Goal: Contribute content: Contribute content

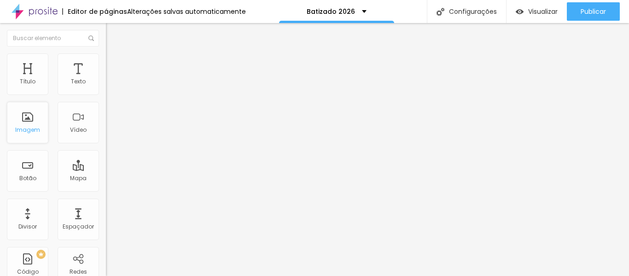
click at [26, 123] on div "Imagem" at bounding box center [27, 122] width 41 height 41
click at [111, 79] on font "Adicionar imagem" at bounding box center [138, 75] width 54 height 8
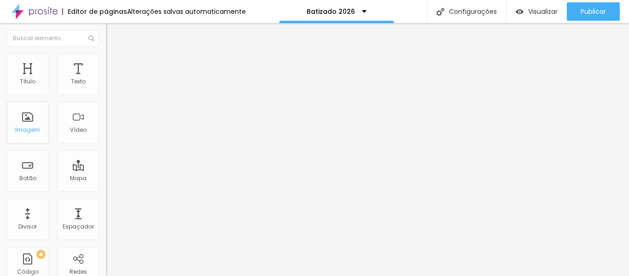
click at [25, 123] on div "Imagem" at bounding box center [27, 122] width 41 height 41
click at [111, 79] on font "Adicionar imagem" at bounding box center [138, 75] width 54 height 8
click at [186, 275] on div at bounding box center [314, 281] width 629 height 0
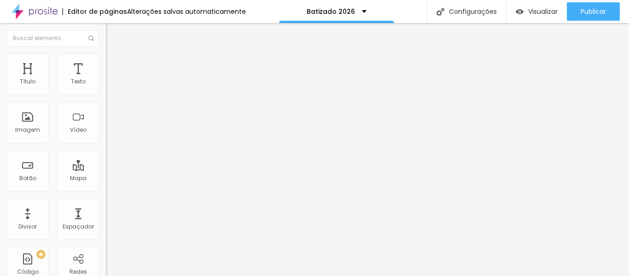
click at [188, 275] on div at bounding box center [314, 281] width 629 height 0
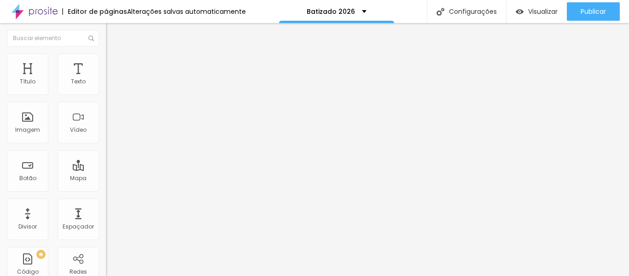
click at [106, 79] on span "Adicionar imagem" at bounding box center [135, 75] width 59 height 8
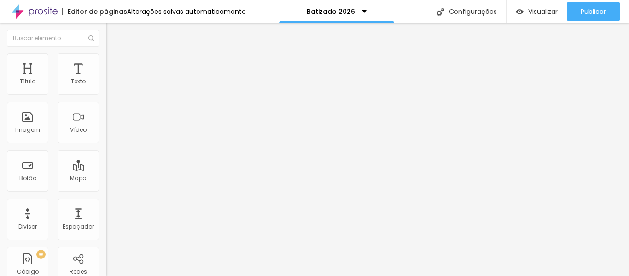
click at [106, 77] on img at bounding box center [109, 75] width 6 height 6
click at [111, 133] on icon "button" at bounding box center [113, 131] width 4 height 4
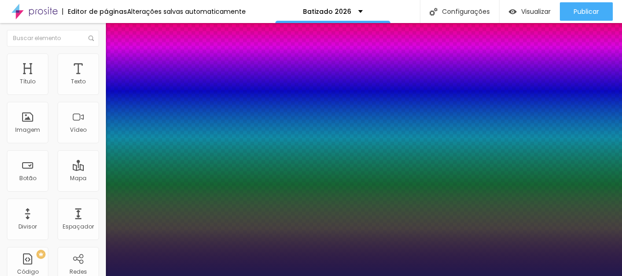
type input "1"
type input "17"
type input "1"
type input "19"
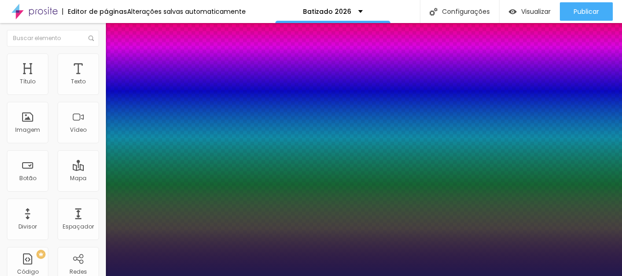
type input "19"
type input "1"
type input "20"
type input "1"
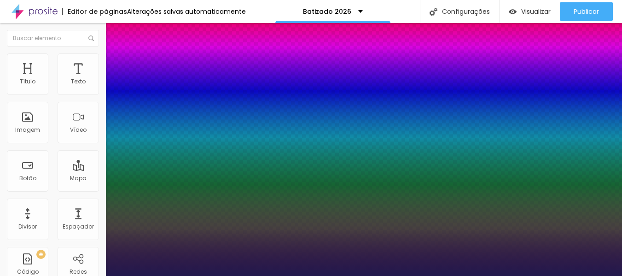
type input "21"
type input "1"
type input "22"
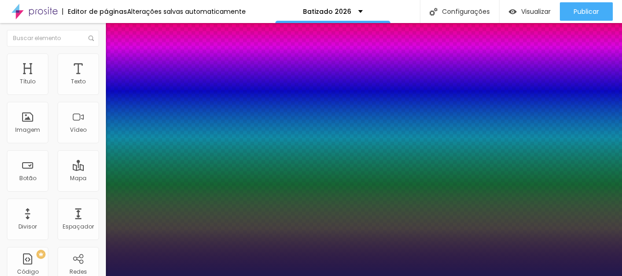
type input "1"
type input "23"
type input "1"
type input "24"
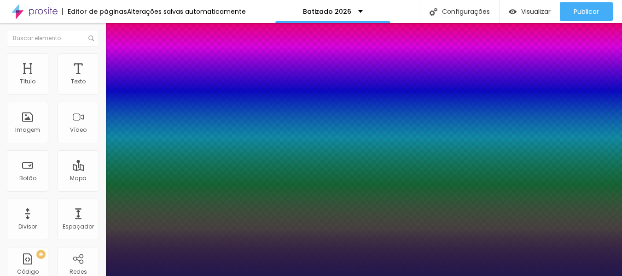
type input "24"
type input "1"
type input "23"
type input "1"
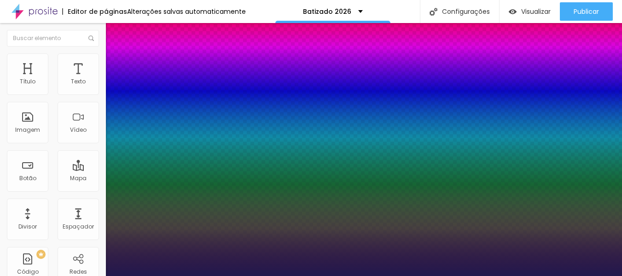
type input "24"
type input "1"
type input "25"
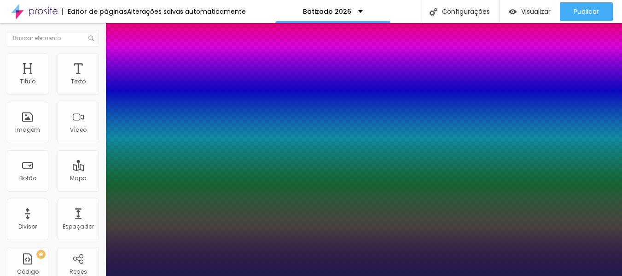
type input "1"
drag, startPoint x: 124, startPoint y: 261, endPoint x: 131, endPoint y: 261, distance: 6.9
type input "25"
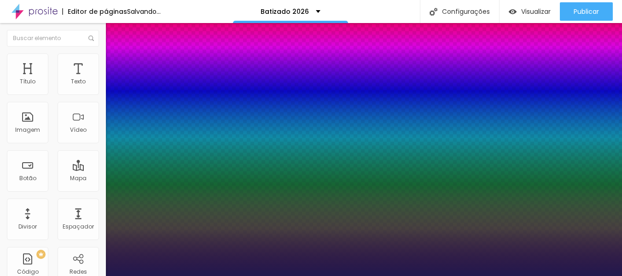
type input "1"
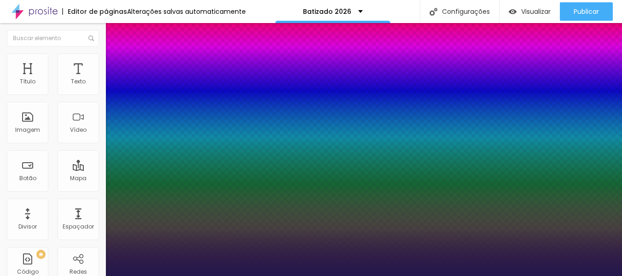
click at [59, 275] on div at bounding box center [311, 276] width 622 height 0
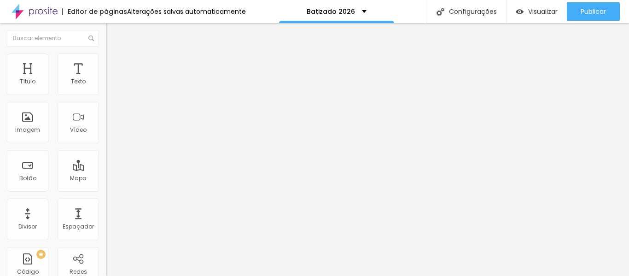
click at [110, 164] on icon "button" at bounding box center [113, 162] width 6 height 6
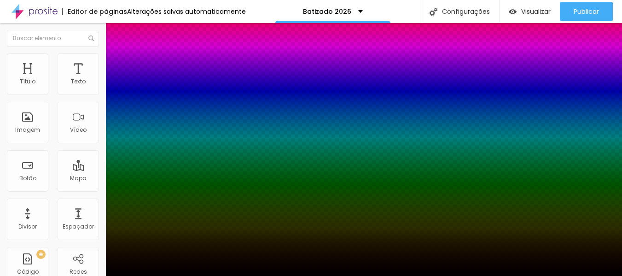
click at [168, 275] on div at bounding box center [311, 281] width 622 height 0
drag, startPoint x: 619, startPoint y: 162, endPoint x: 629, endPoint y: 242, distance: 80.3
click at [622, 242] on html "Editor de páginas Alterações salvas automaticamente Batizado 2026 Configurações…" at bounding box center [311, 138] width 622 height 276
click at [416, 275] on div at bounding box center [311, 276] width 622 height 0
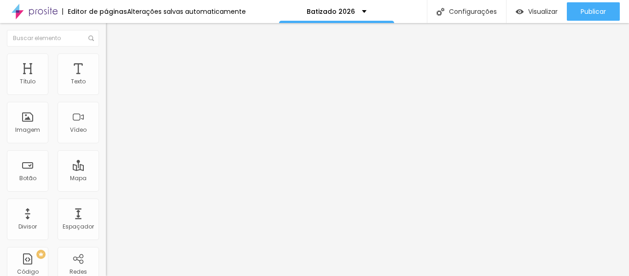
click at [106, 79] on span "Adicionar imagem" at bounding box center [135, 75] width 59 height 8
click at [106, 78] on div "Adicionar imagem" at bounding box center [159, 75] width 106 height 6
click at [111, 79] on font "Adicionar imagem" at bounding box center [138, 75] width 54 height 8
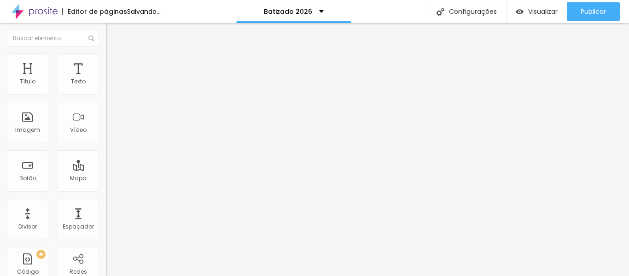
click at [106, 59] on img at bounding box center [110, 57] width 8 height 8
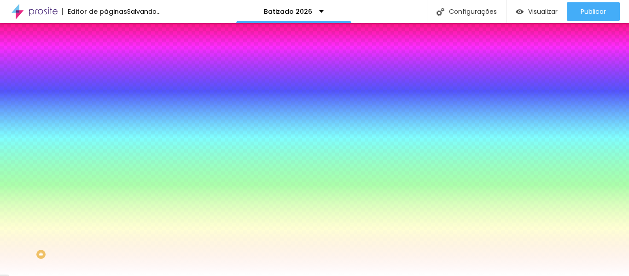
click at [106, 63] on img at bounding box center [110, 67] width 8 height 8
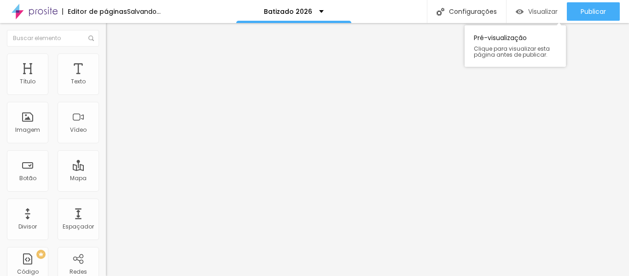
click at [531, 9] on font "Visualizar" at bounding box center [542, 11] width 29 height 9
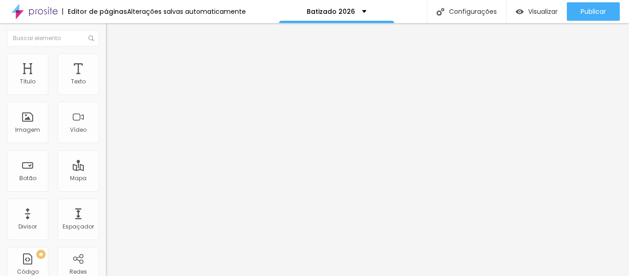
click at [106, 88] on button "button" at bounding box center [112, 84] width 13 height 10
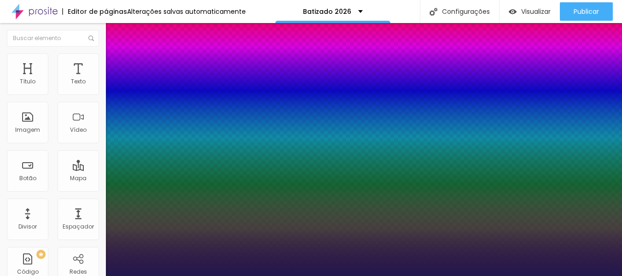
type input "8"
type input "6"
type input "1"
type input "8"
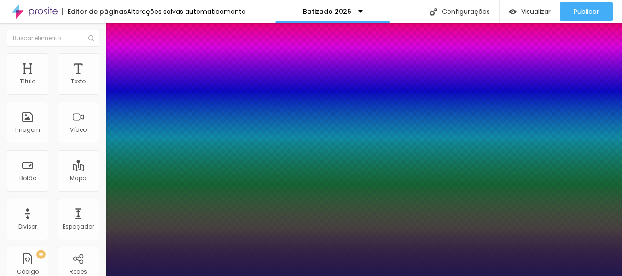
type input "0"
type input "1"
type input "8"
type input "01"
type input "1"
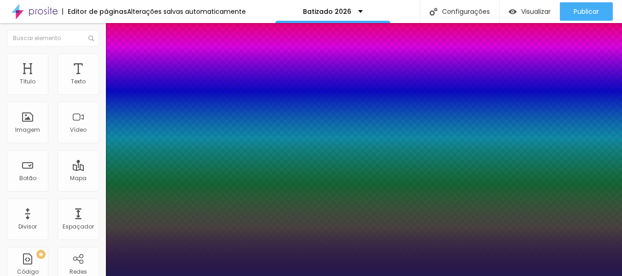
type input "8"
type input "1"
type input "18"
type input "018"
type input "1"
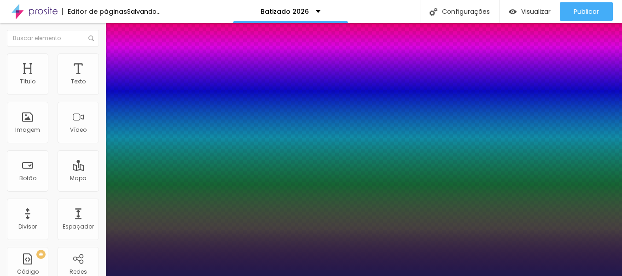
type input "18"
type input "1"
type input "18"
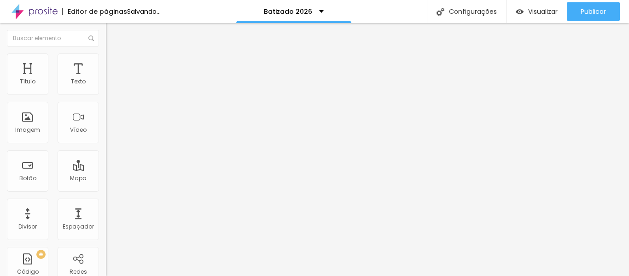
click at [110, 134] on icon "button" at bounding box center [113, 131] width 6 height 6
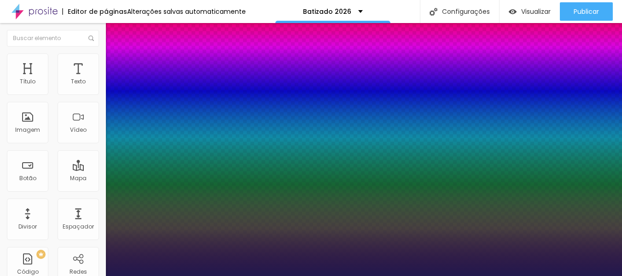
type input "1"
type input "8"
type input "1"
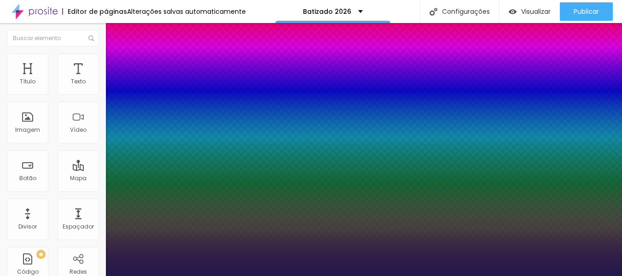
type input "18"
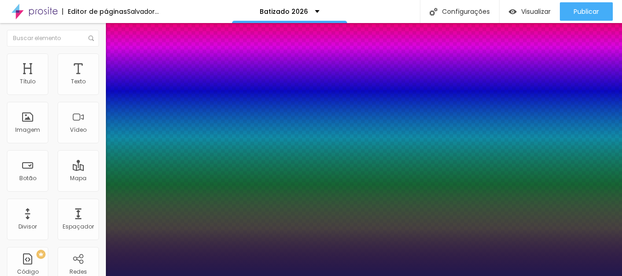
type input "1"
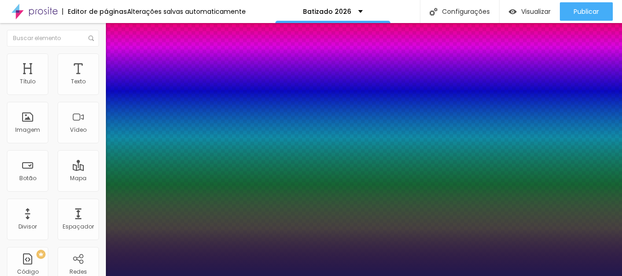
drag, startPoint x: 194, startPoint y: 260, endPoint x: 404, endPoint y: 198, distance: 219.4
click at [404, 198] on body "Editor de páginas Alterações salvas automaticamente Batizado 2026 Configurações…" at bounding box center [311, 138] width 622 height 276
type input "8"
type input "2"
type input "1"
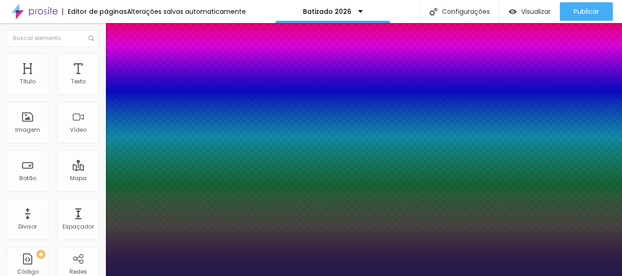
type input "24"
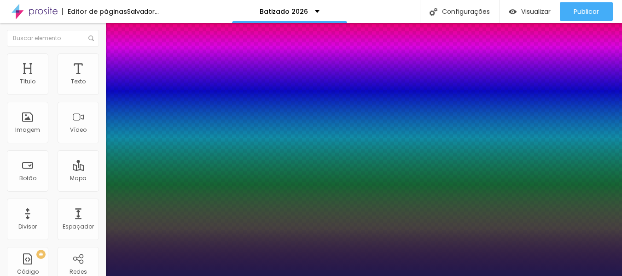
type input "1"
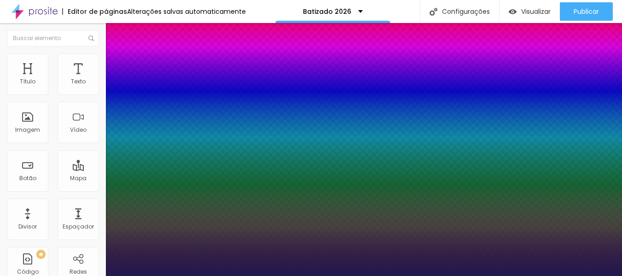
type input "24"
click at [163, 275] on div at bounding box center [311, 281] width 622 height 0
click at [498, 275] on div at bounding box center [311, 276] width 622 height 0
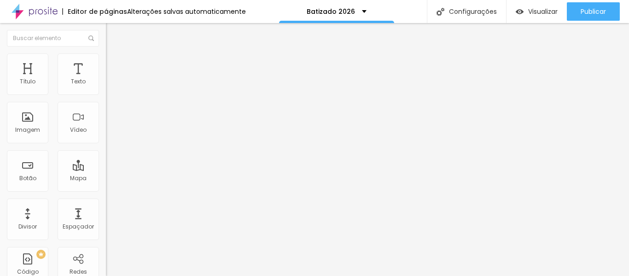
click at [111, 164] on icon "button" at bounding box center [113, 162] width 4 height 4
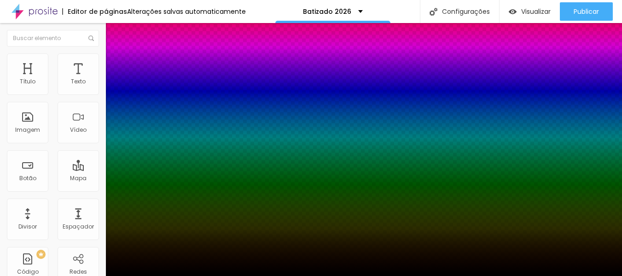
click at [166, 275] on div at bounding box center [311, 281] width 622 height 0
click at [581, 275] on div at bounding box center [311, 276] width 622 height 0
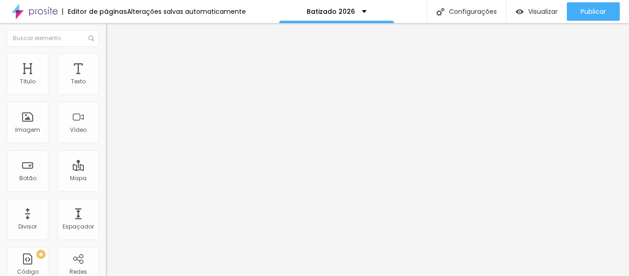
click at [110, 164] on icon "button" at bounding box center [113, 162] width 6 height 6
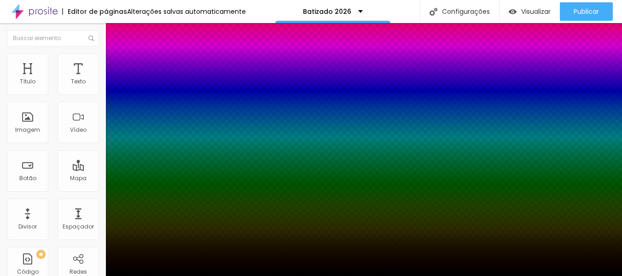
drag, startPoint x: 618, startPoint y: 116, endPoint x: 629, endPoint y: 170, distance: 54.9
click at [622, 170] on html "Editor de páginas Alterações salvas automaticamente Batizado 2026 Configurações…" at bounding box center [311, 138] width 622 height 276
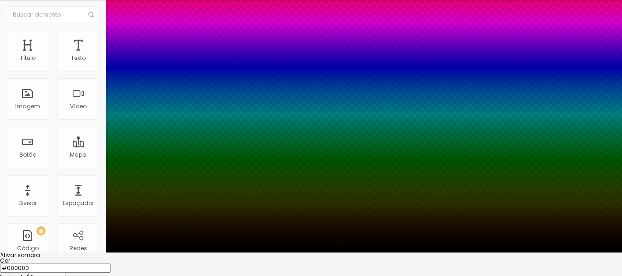
scroll to position [19, 0]
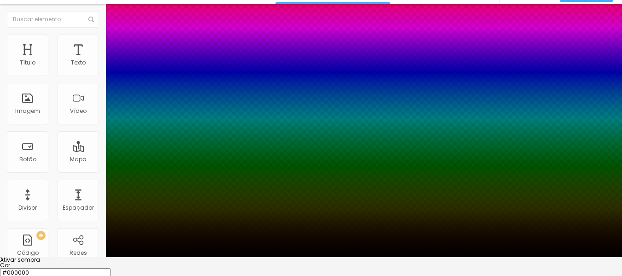
click at [488, 257] on div at bounding box center [311, 257] width 622 height 0
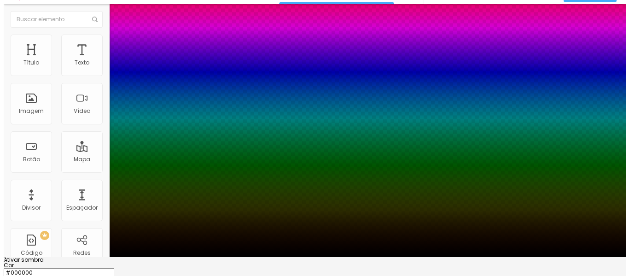
scroll to position [0, 0]
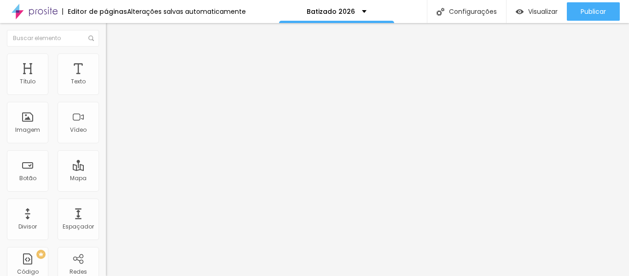
click at [111, 79] on font "Trocar imagem" at bounding box center [133, 75] width 45 height 8
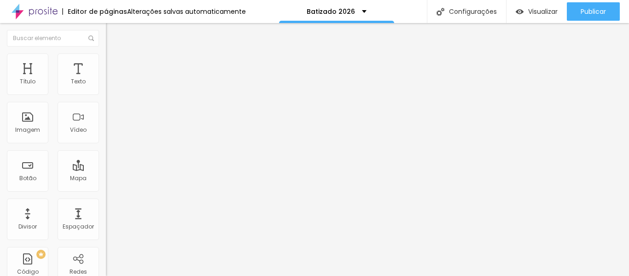
click at [111, 79] on font "Trocar imagem" at bounding box center [133, 75] width 45 height 8
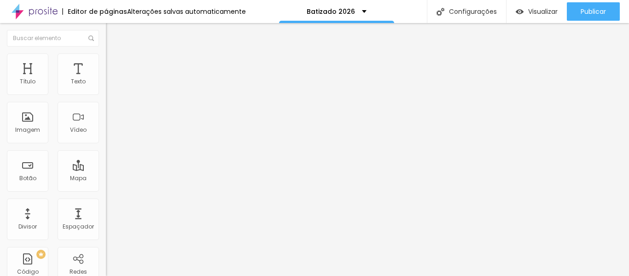
click at [113, 33] on img "button" at bounding box center [116, 33] width 7 height 7
click at [113, 32] on img "button" at bounding box center [116, 33] width 7 height 7
click at [530, 11] on font "Visualizar" at bounding box center [542, 11] width 29 height 9
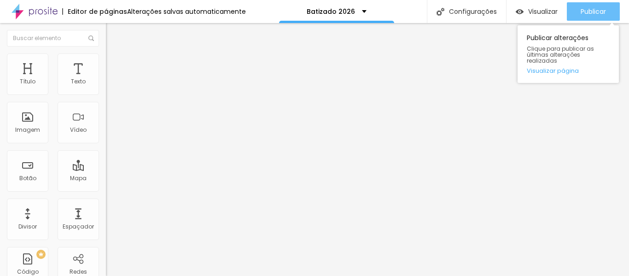
click at [596, 10] on font "Publicar" at bounding box center [593, 11] width 25 height 9
